Goal: Transaction & Acquisition: Download file/media

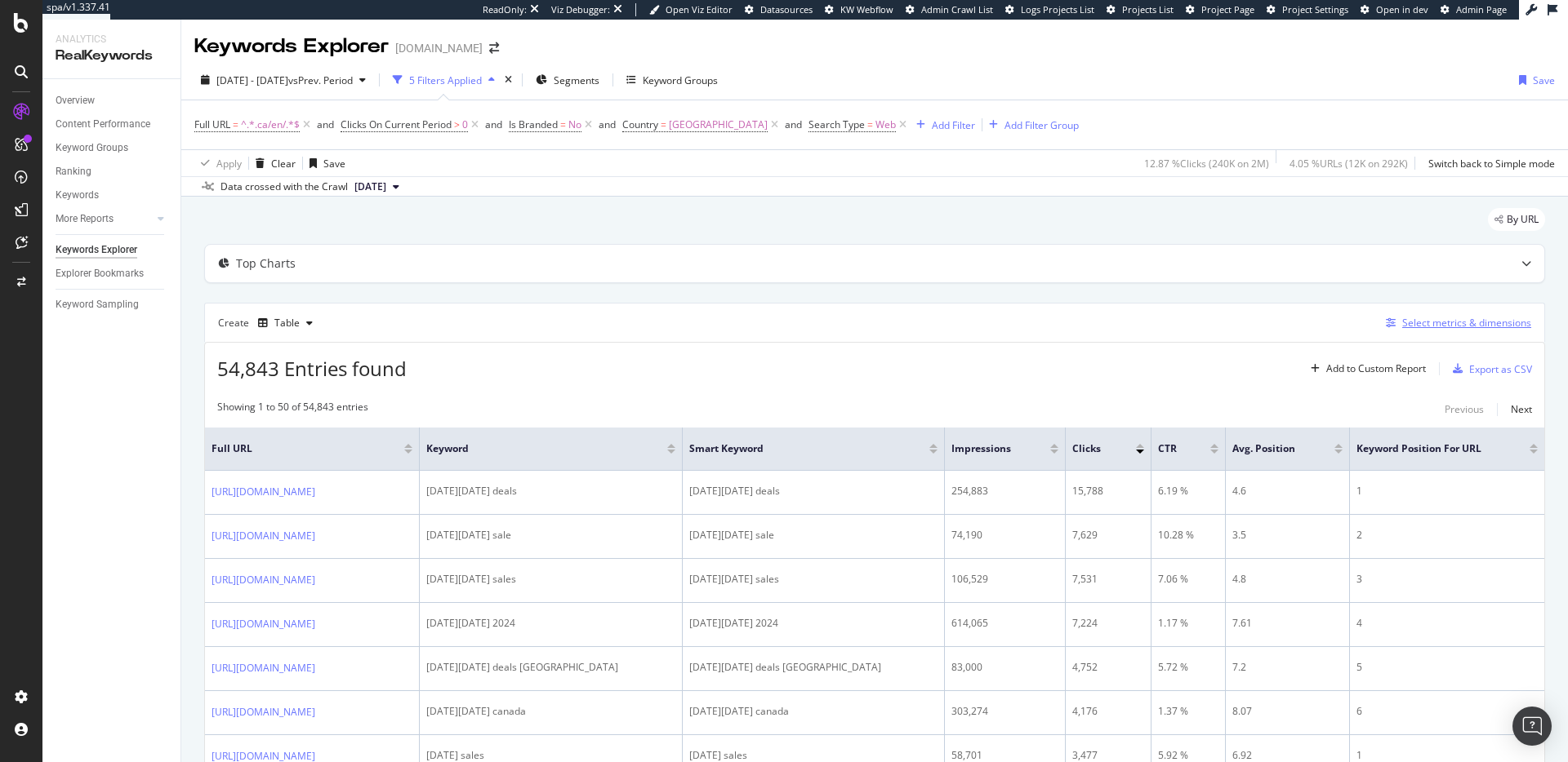
click at [1412, 327] on div "Select metrics & dimensions" at bounding box center [1467, 322] width 129 height 13
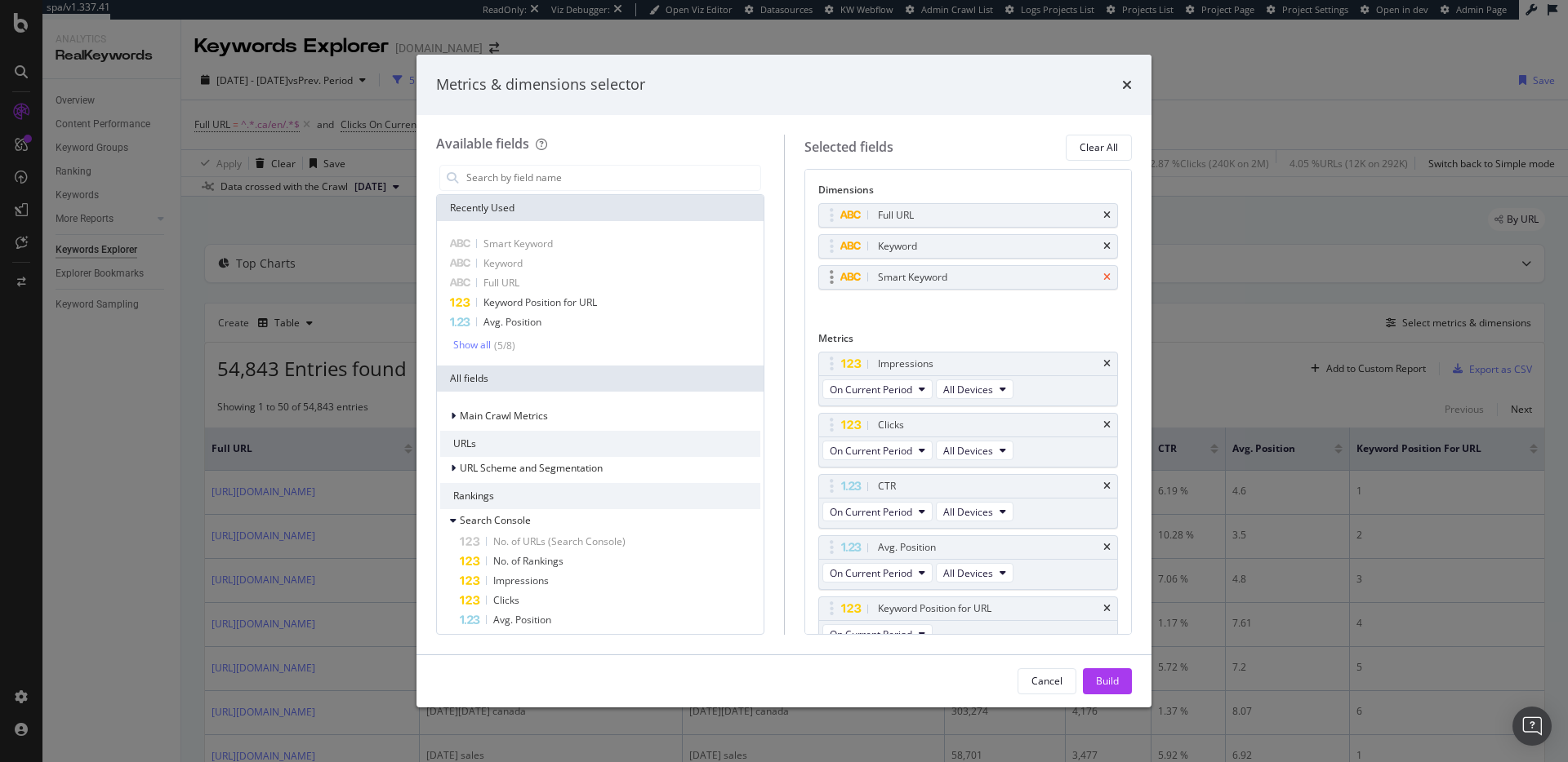
click at [1103, 279] on icon "times" at bounding box center [1106, 277] width 7 height 10
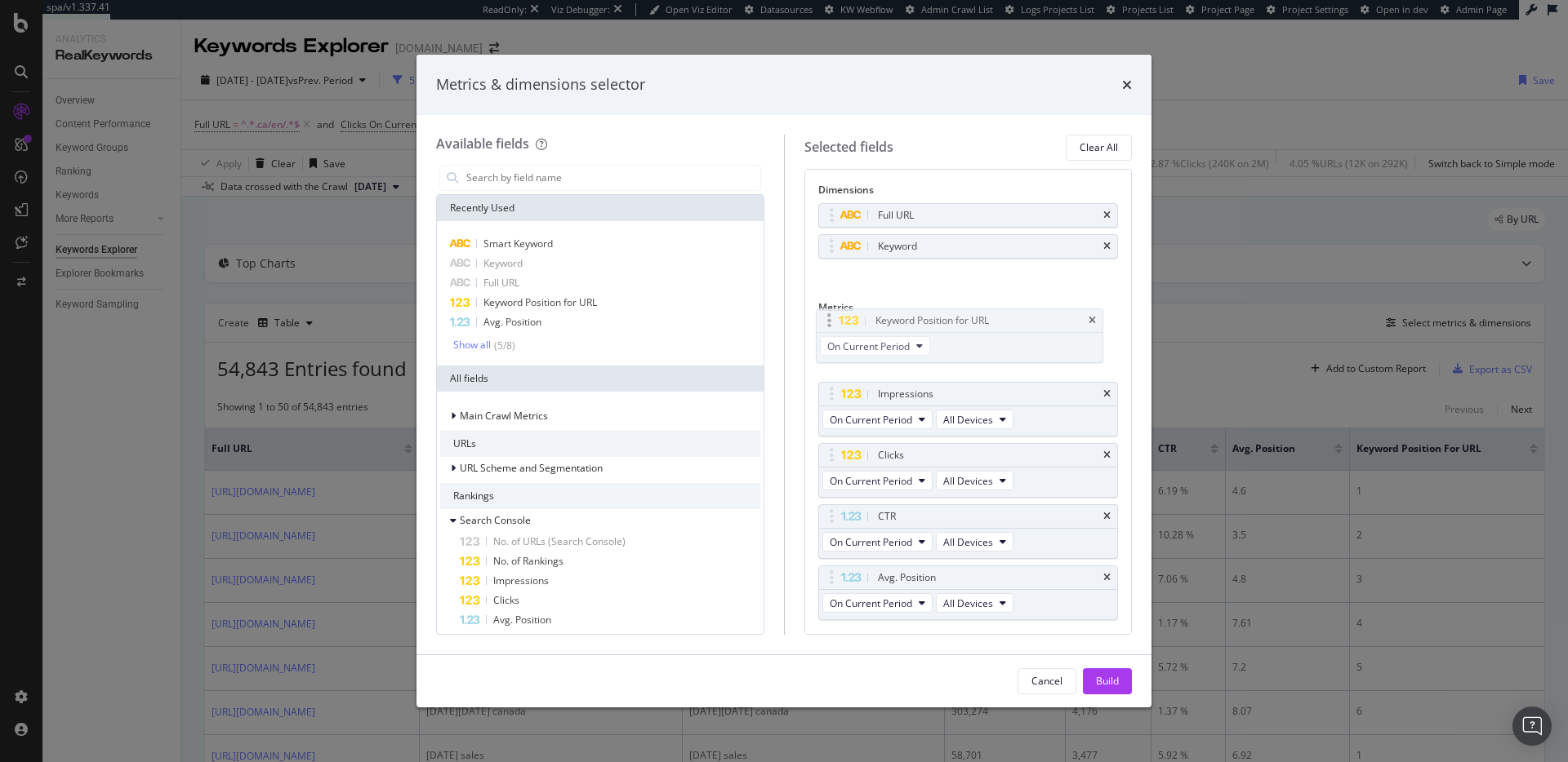
drag, startPoint x: 1005, startPoint y: 581, endPoint x: 1003, endPoint y: 324, distance: 257.0
click at [1003, 324] on body "spa/v1.337.41 ReadOnly: Viz Debugger: Open Viz Editor Datasources KW Webflow Ad…" at bounding box center [784, 381] width 1568 height 762
click at [1103, 681] on div "Build" at bounding box center [1106, 680] width 22 height 13
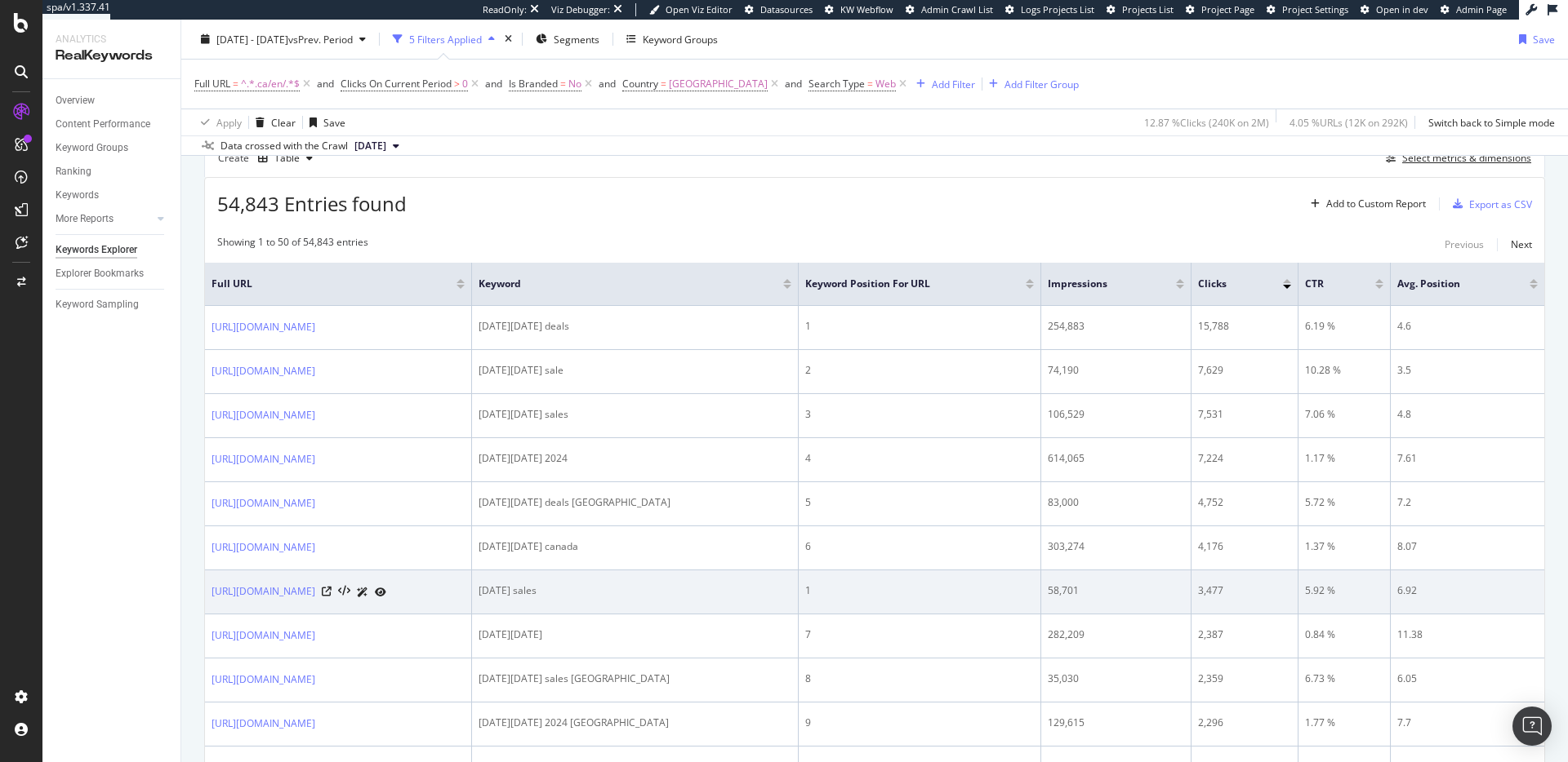
scroll to position [83, 0]
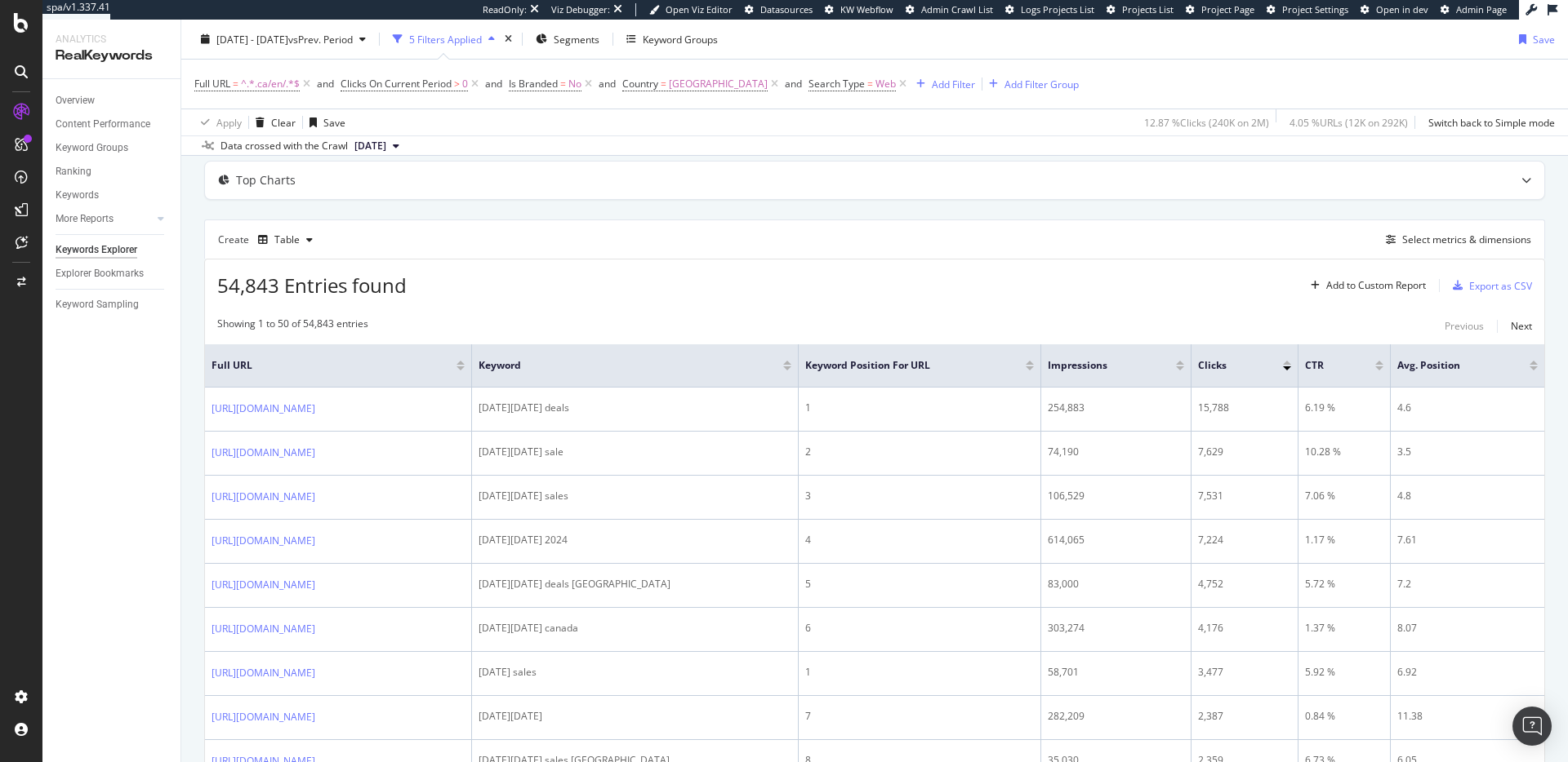
click at [464, 364] on div at bounding box center [460, 363] width 8 height 4
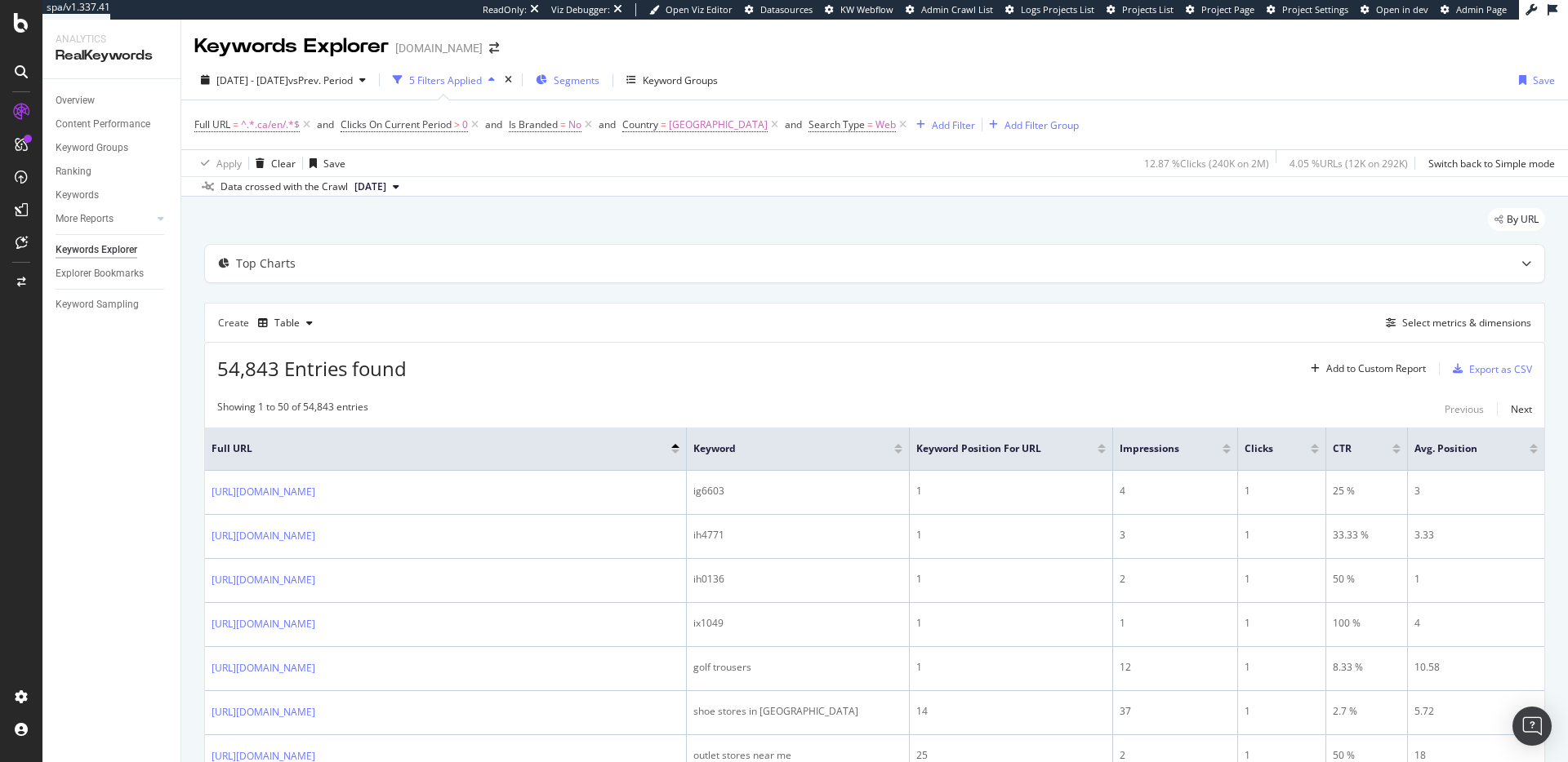
click at [599, 79] on span "Segments" at bounding box center [577, 80] width 46 height 13
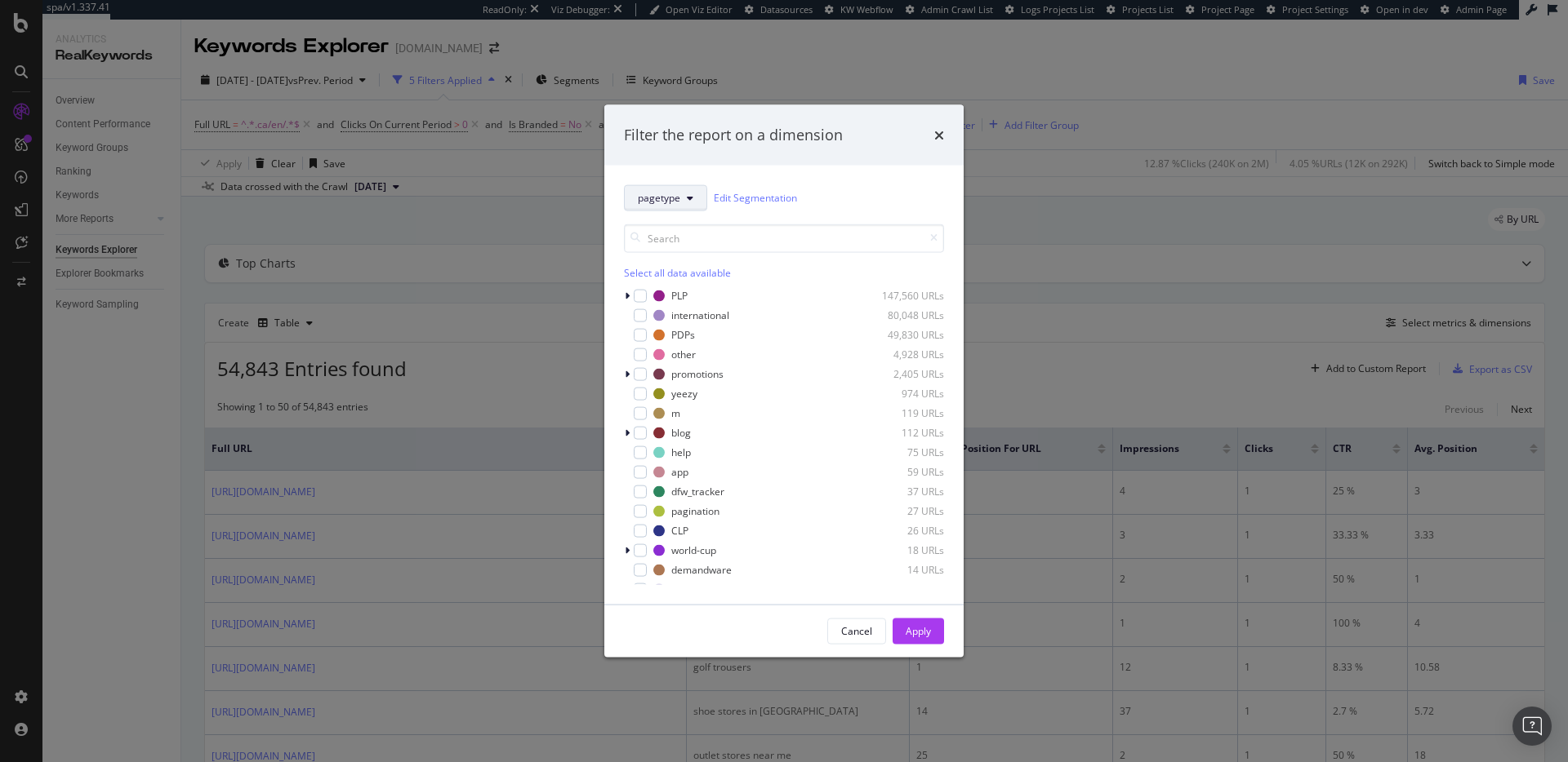
click at [689, 196] on icon "modal" at bounding box center [690, 197] width 6 height 10
click at [689, 195] on icon "modal" at bounding box center [690, 197] width 6 height 10
click at [645, 296] on div "modal" at bounding box center [640, 295] width 13 height 13
click at [920, 629] on div "Apply" at bounding box center [918, 631] width 25 height 13
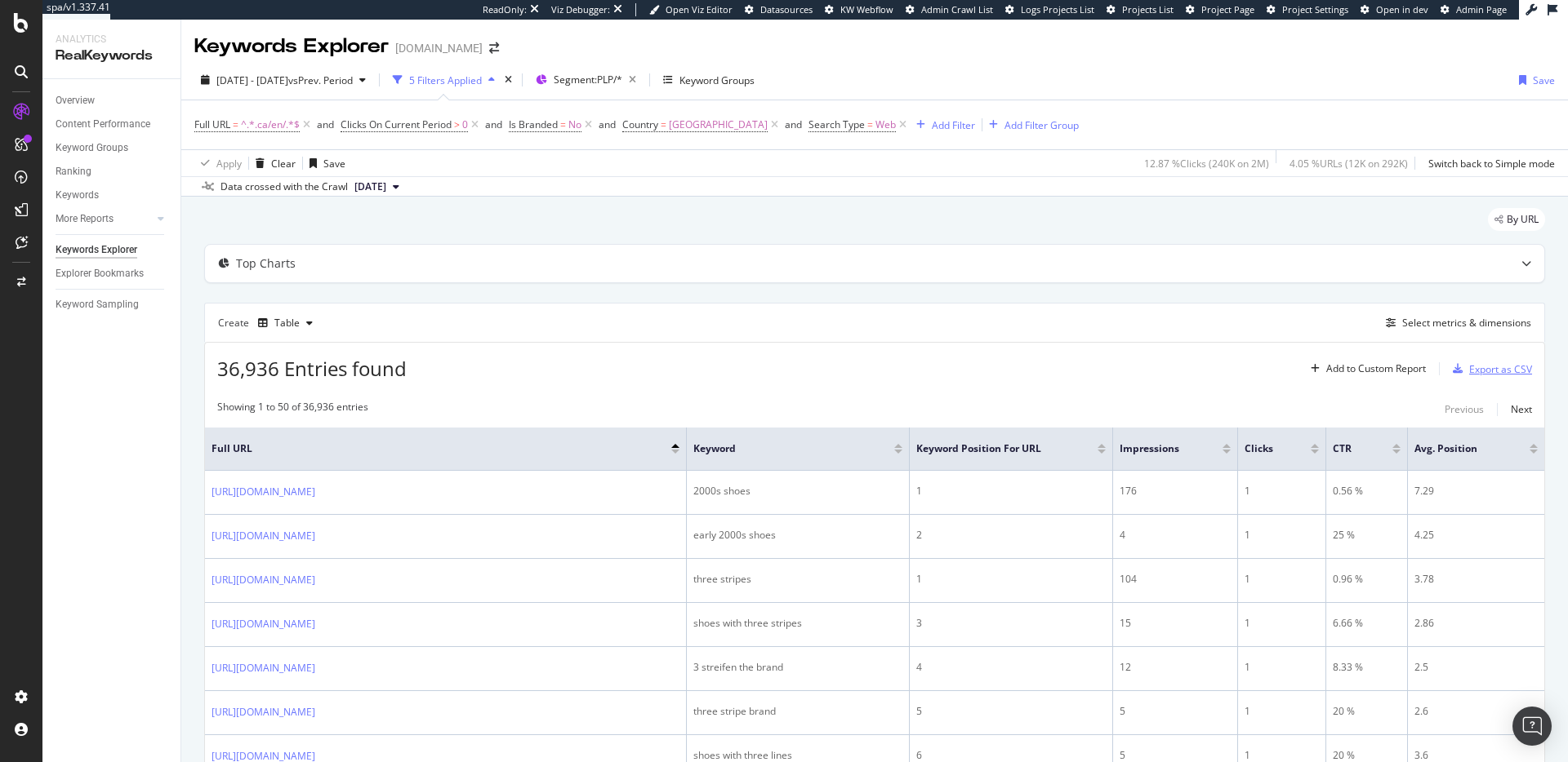
click at [1473, 367] on div "Export as CSV" at bounding box center [1501, 369] width 63 height 13
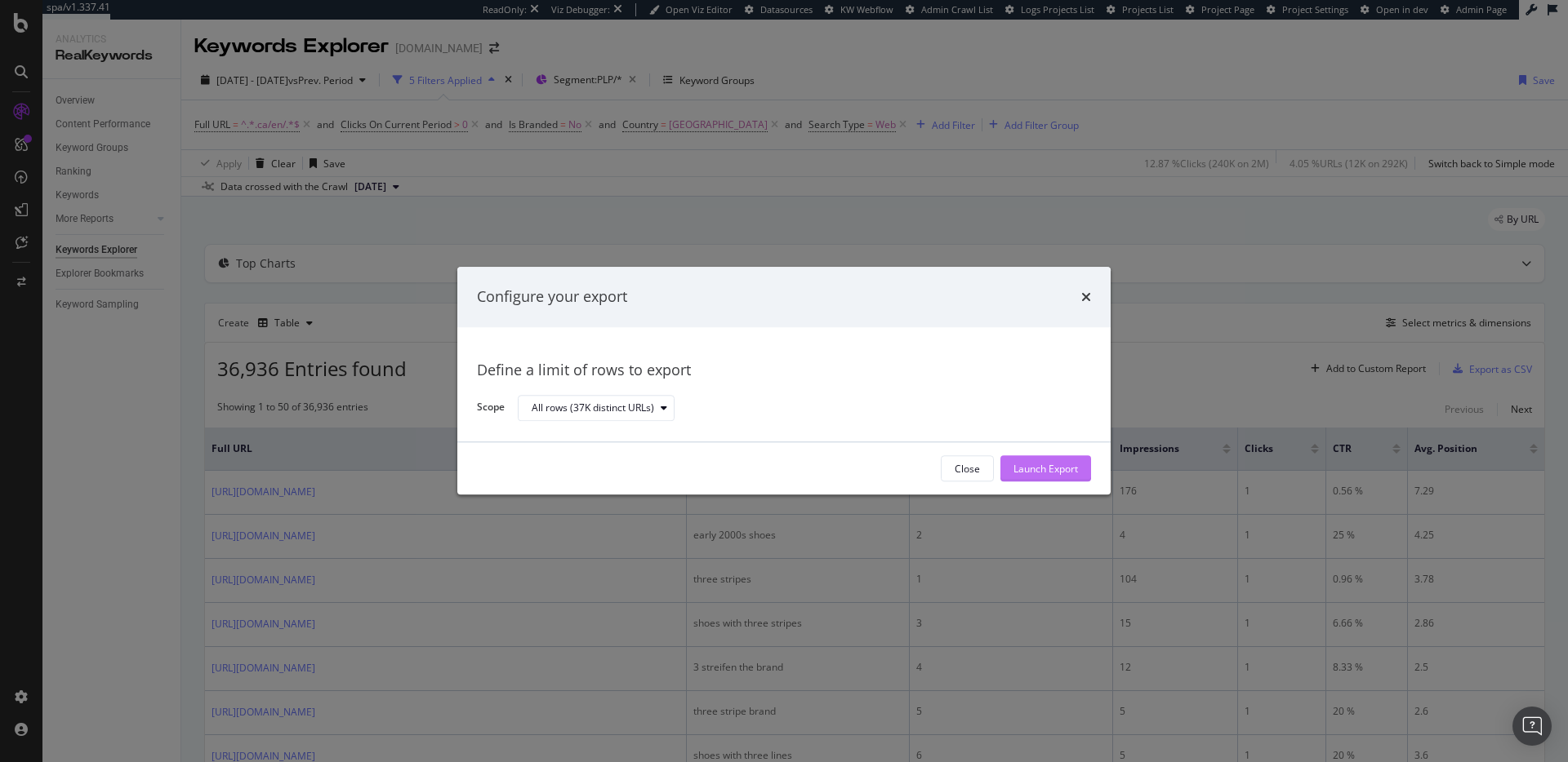
click at [1064, 464] on div "Launch Export" at bounding box center [1045, 469] width 65 height 13
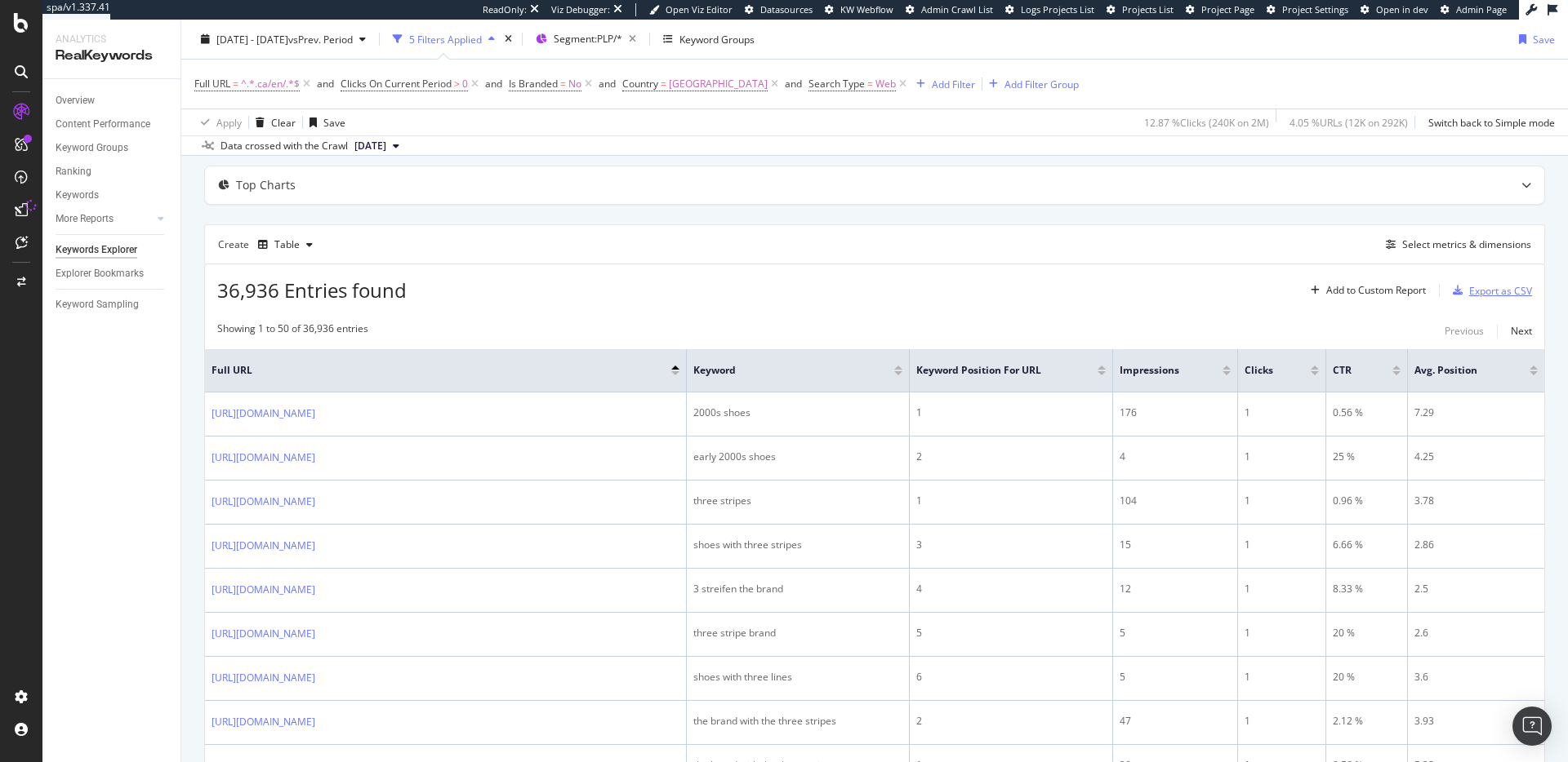
scroll to position [105, 0]
